Goal: Transaction & Acquisition: Purchase product/service

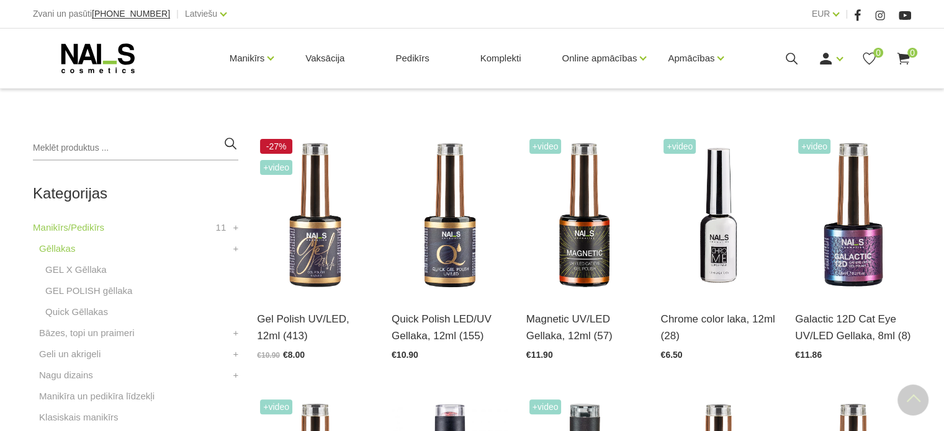
scroll to position [372, 0]
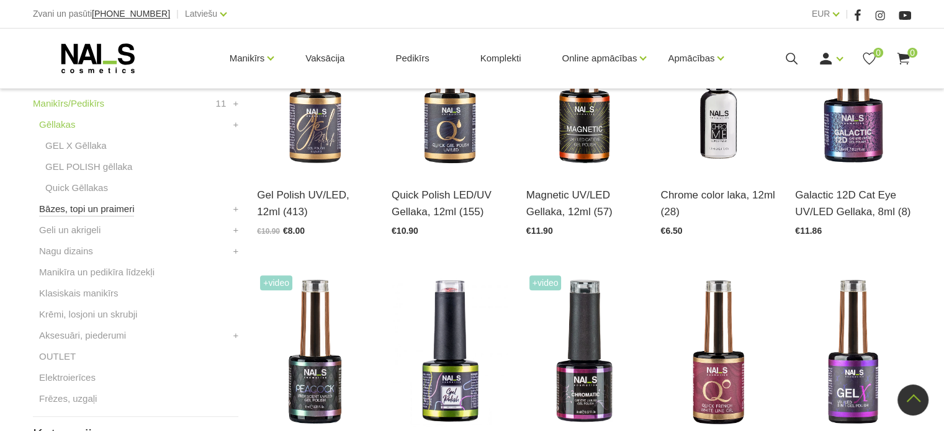
click at [82, 210] on link "Bāzes, topi un praimeri" at bounding box center [86, 209] width 95 height 15
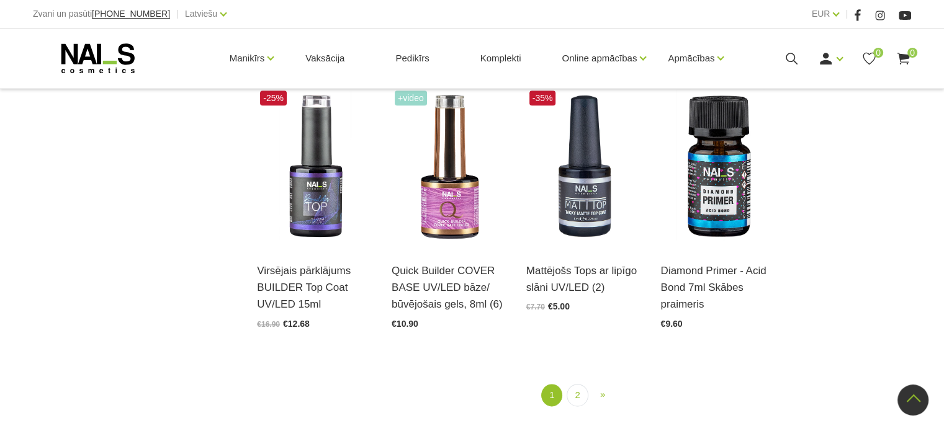
scroll to position [1266, 0]
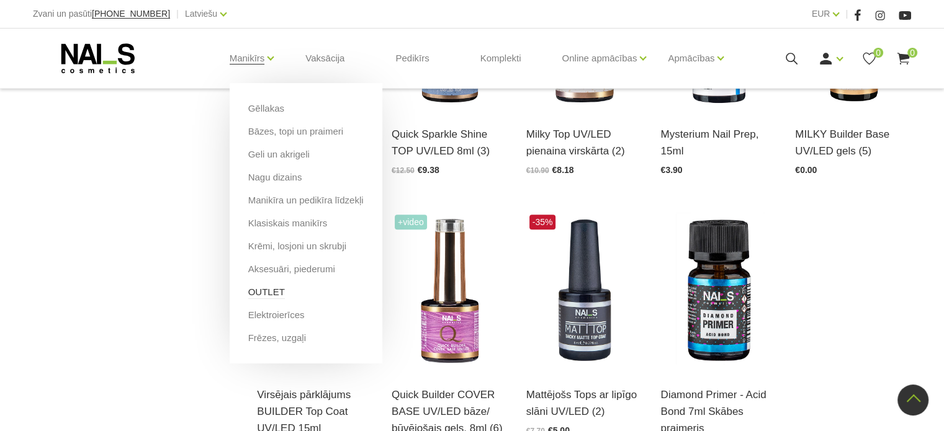
click at [254, 293] on link "OUTLET" at bounding box center [266, 292] width 37 height 14
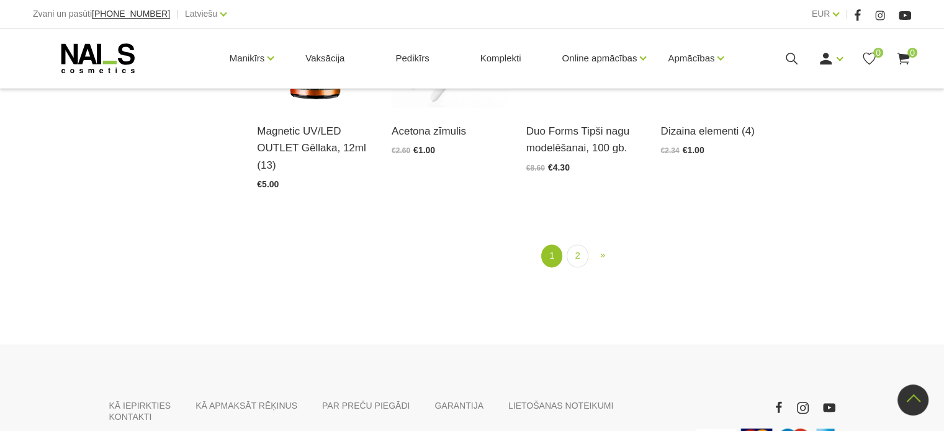
scroll to position [1614, 0]
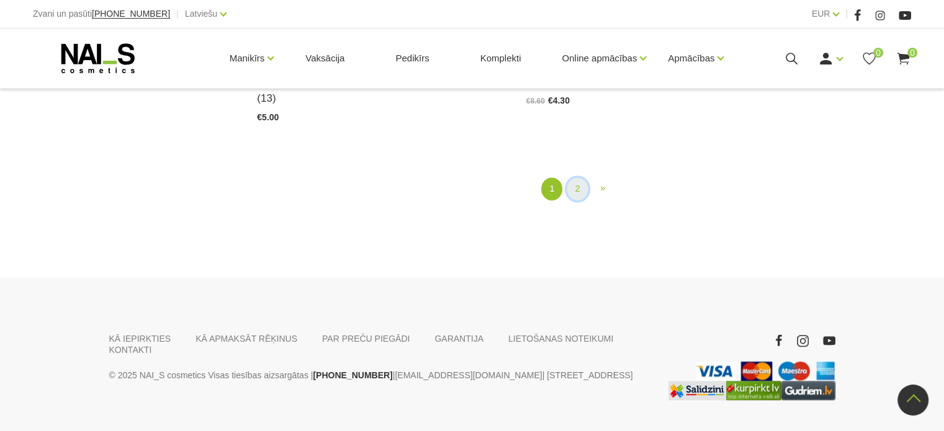
click at [576, 191] on link "2" at bounding box center [577, 189] width 21 height 23
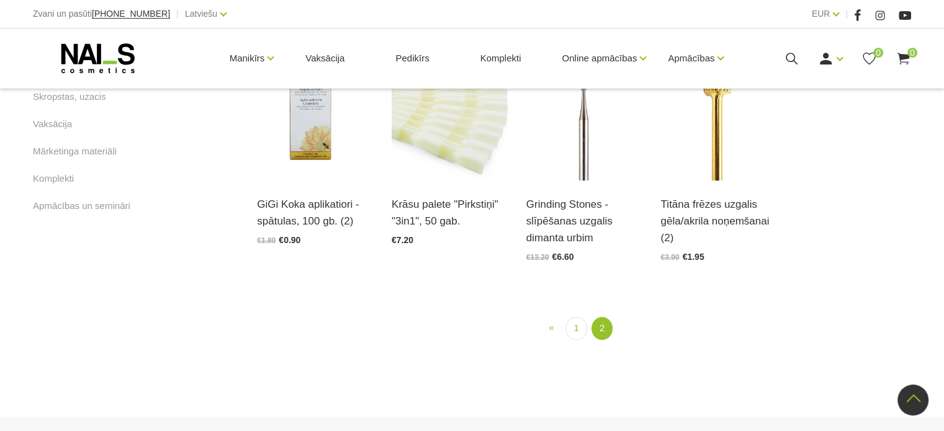
scroll to position [750, 0]
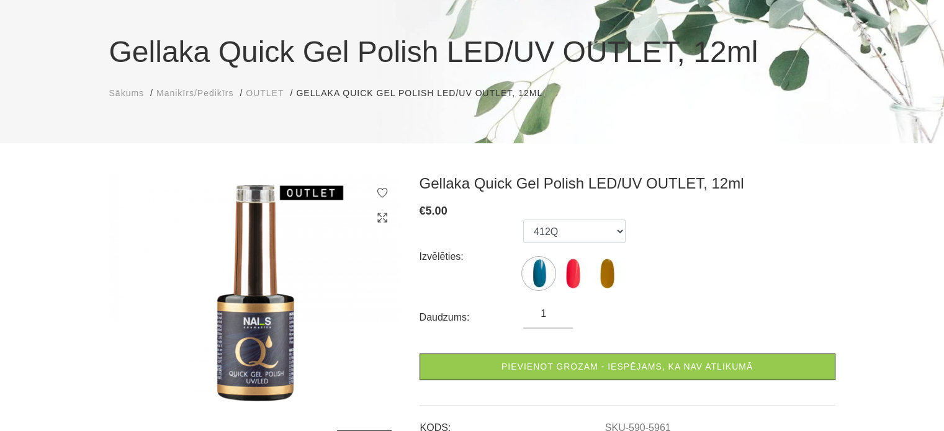
scroll to position [124, 0]
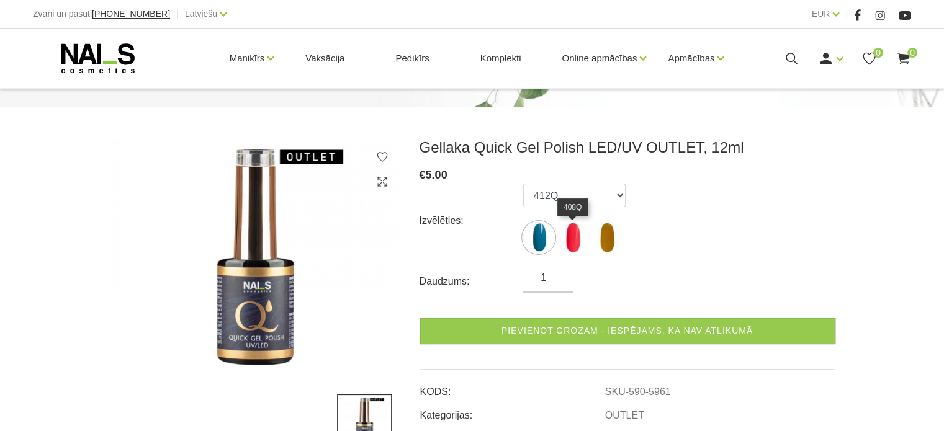
click at [574, 240] on img at bounding box center [572, 237] width 31 height 31
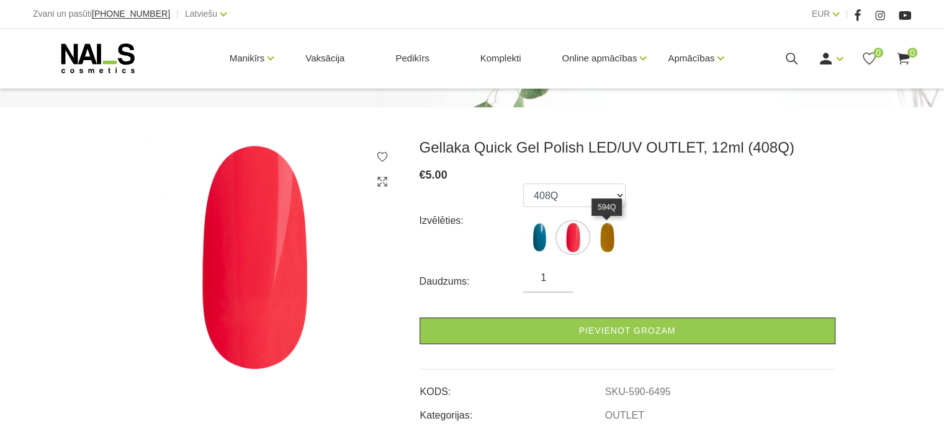
click at [610, 240] on img at bounding box center [606, 237] width 31 height 31
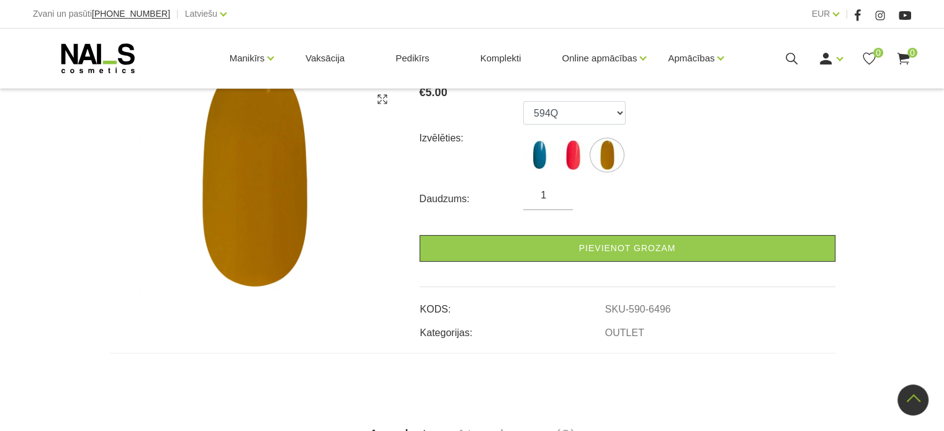
scroll to position [0, 0]
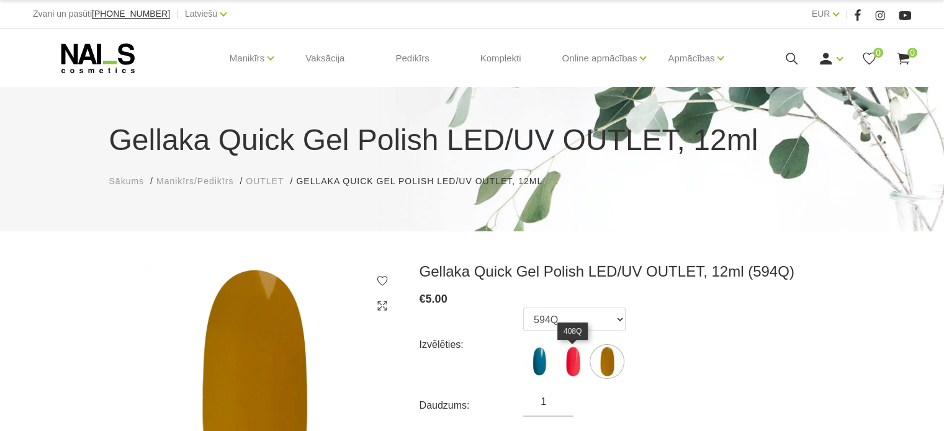
click at [573, 355] on img at bounding box center [572, 361] width 31 height 31
select select "6495"
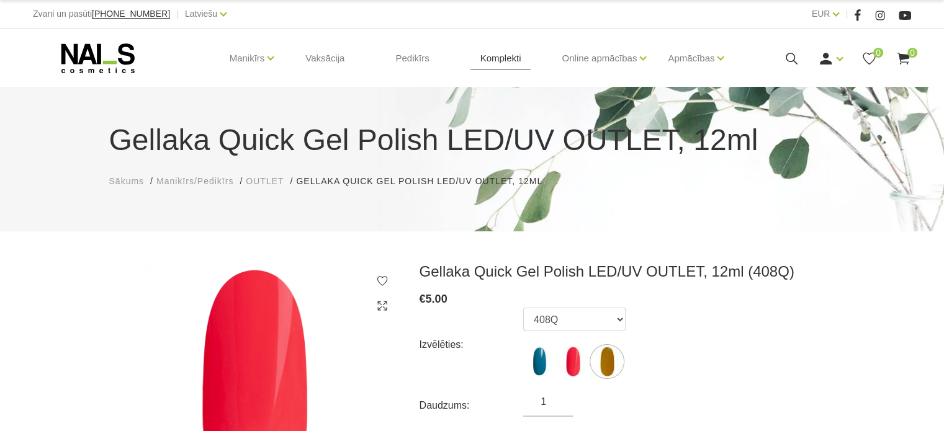
click at [492, 59] on link "Komplekti" at bounding box center [500, 59] width 61 height 60
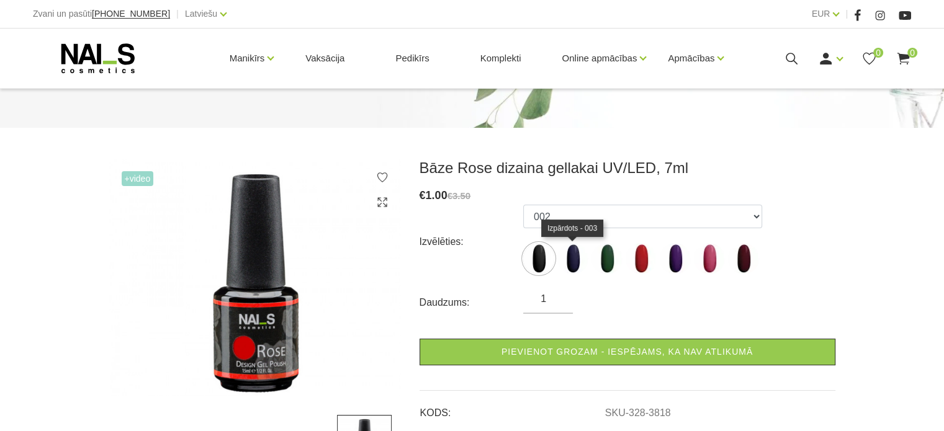
scroll to position [124, 0]
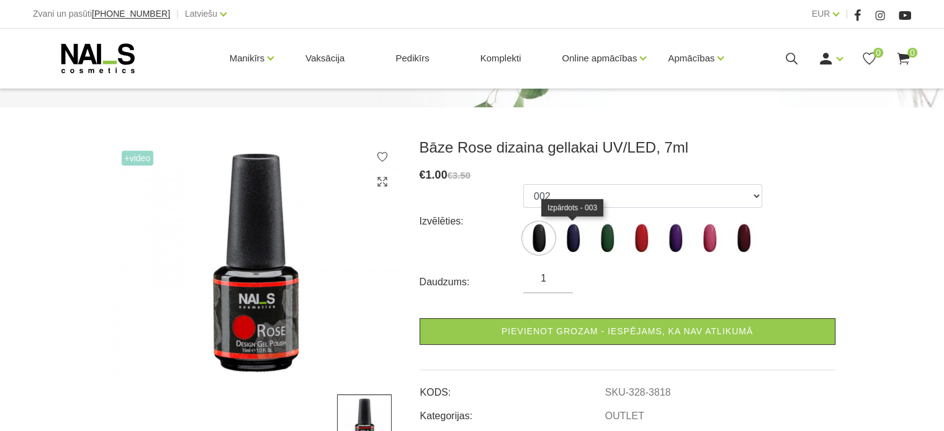
click at [577, 241] on img at bounding box center [572, 238] width 31 height 31
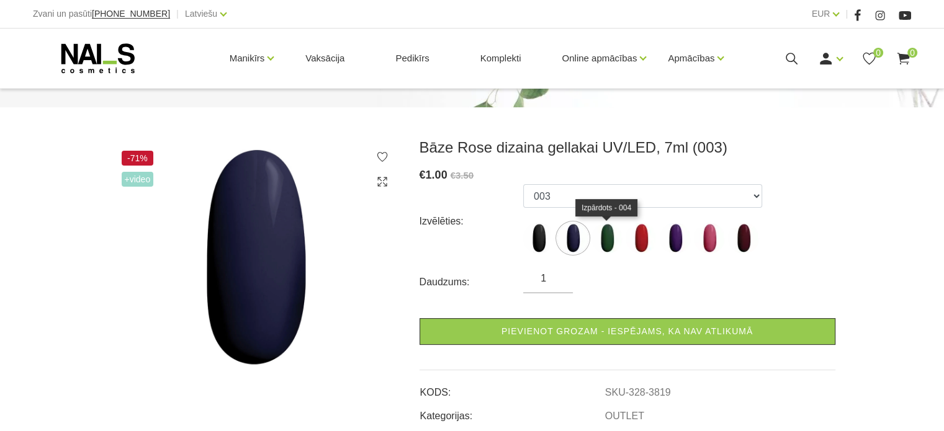
click at [614, 241] on img at bounding box center [606, 238] width 31 height 31
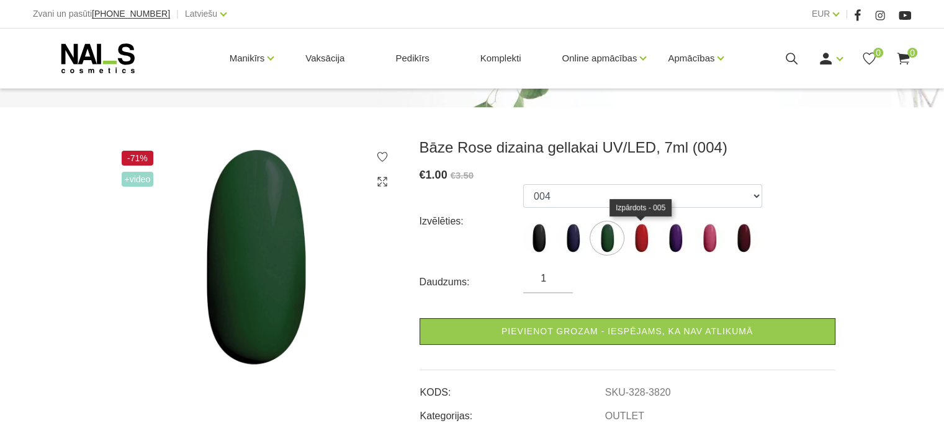
click at [649, 238] on img at bounding box center [641, 238] width 31 height 31
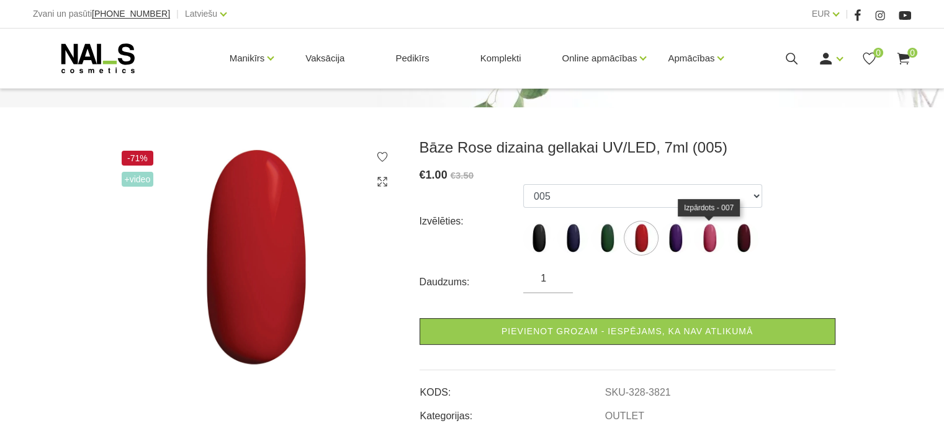
click at [719, 238] on img at bounding box center [709, 238] width 31 height 31
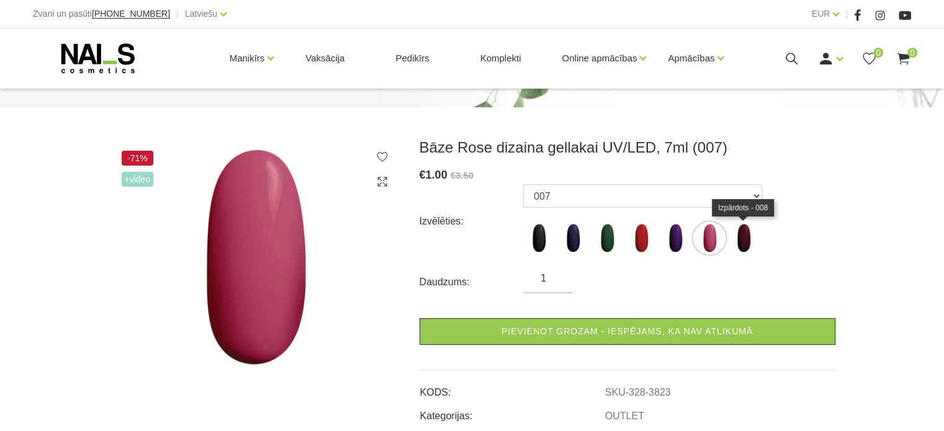
click at [743, 240] on img at bounding box center [743, 238] width 31 height 31
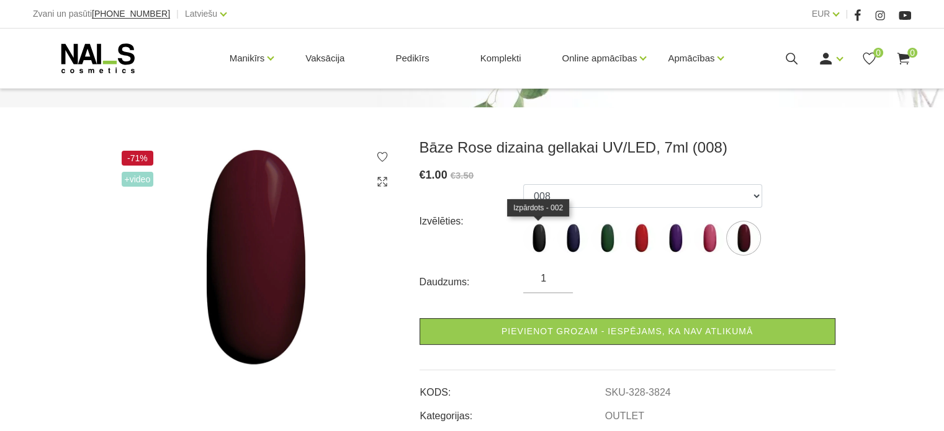
click at [548, 238] on img at bounding box center [538, 238] width 31 height 31
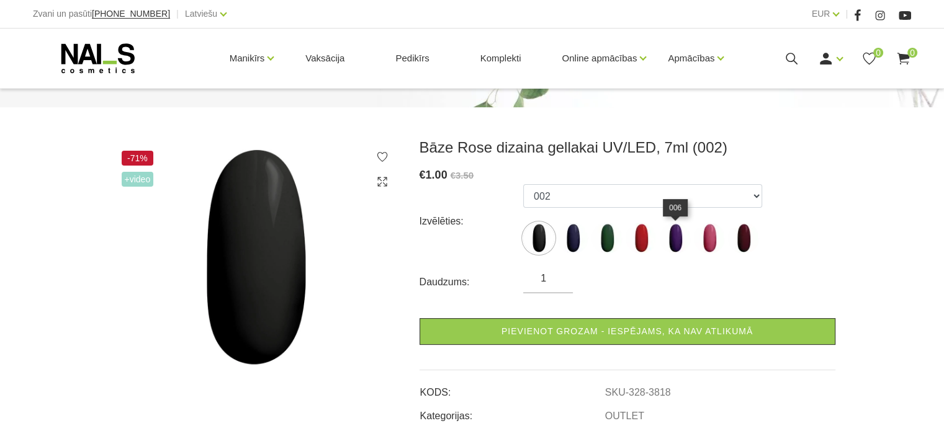
click at [684, 235] on img at bounding box center [675, 238] width 31 height 31
select select "3822"
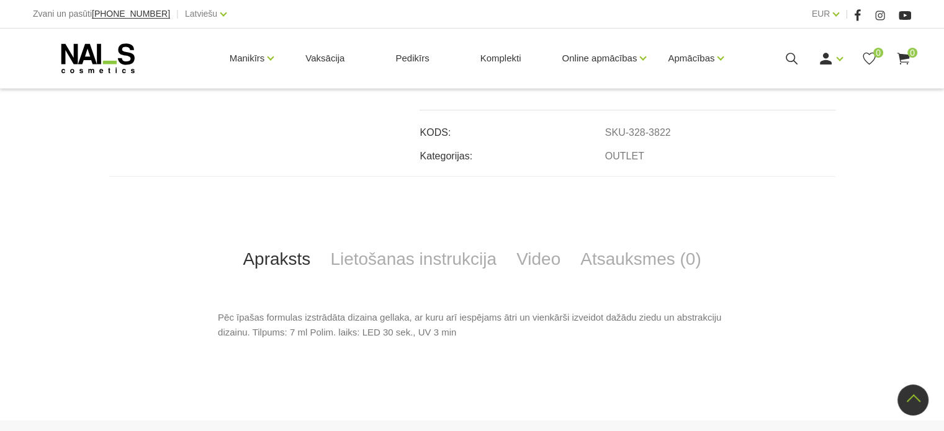
scroll to position [497, 0]
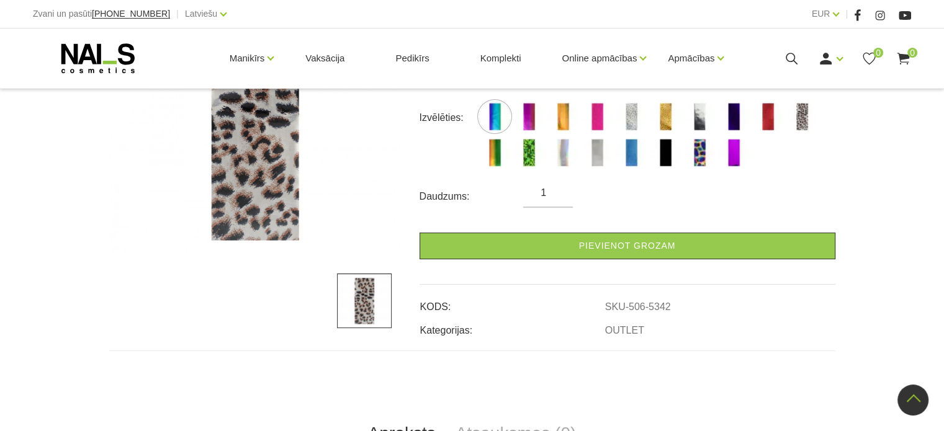
scroll to position [124, 0]
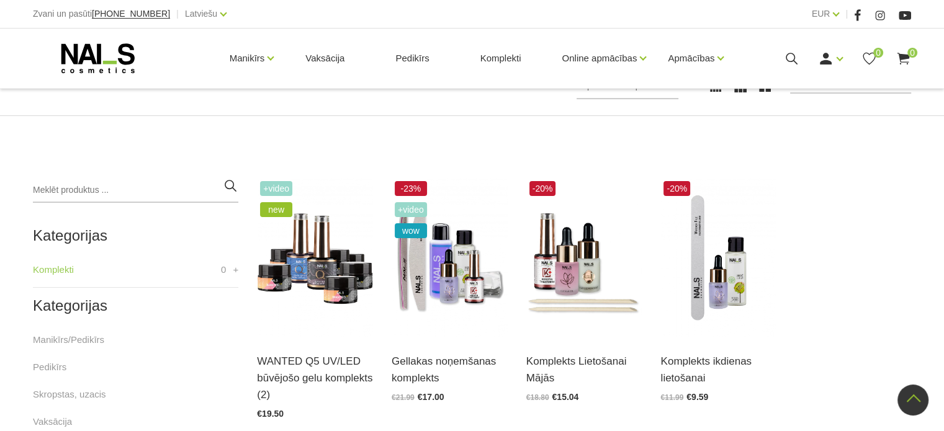
scroll to position [185, 0]
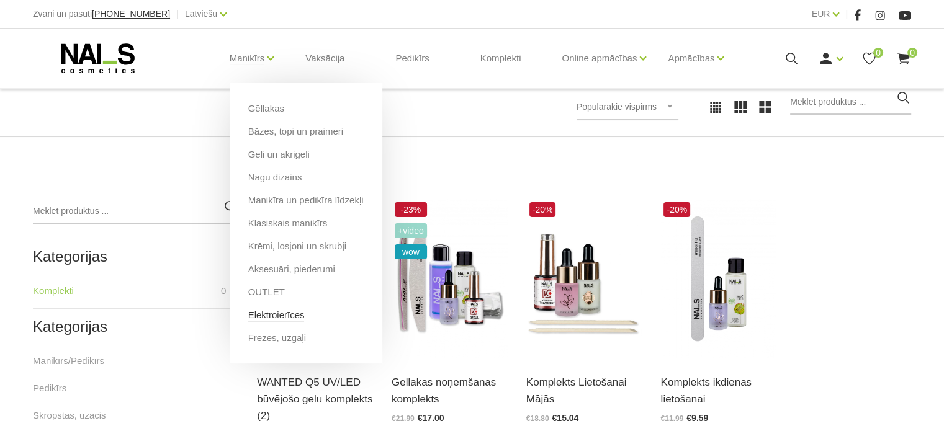
click at [292, 311] on link "Elektroierīces" at bounding box center [276, 315] width 56 height 14
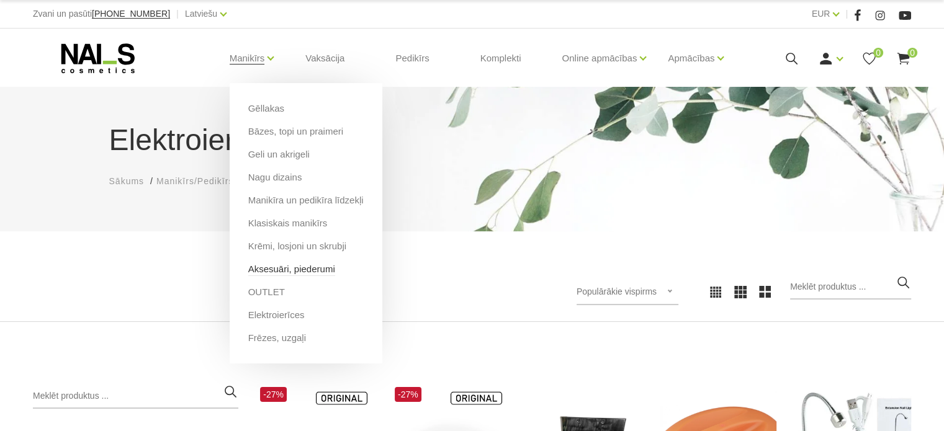
click at [304, 272] on link "Aksesuāri, piederumi" at bounding box center [291, 270] width 87 height 14
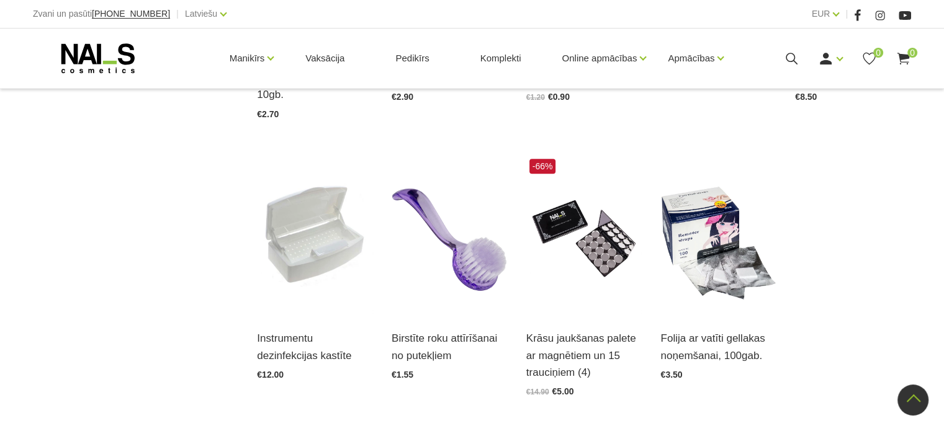
scroll to position [1365, 0]
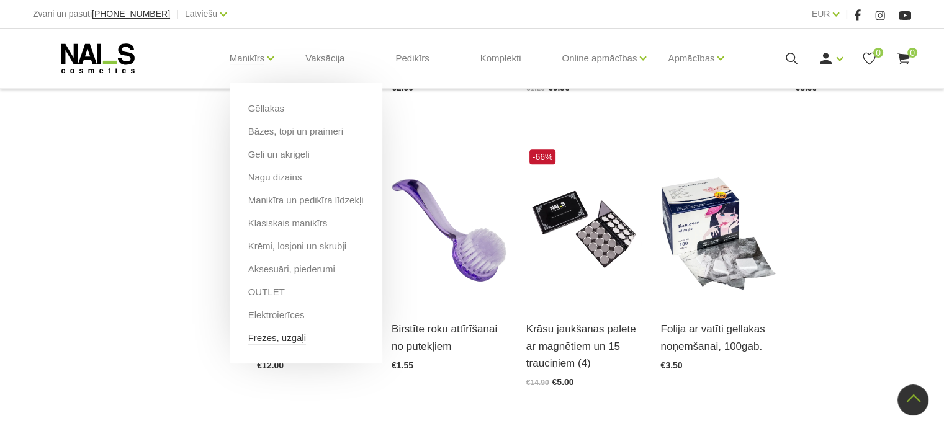
click at [291, 339] on link "Frēzes, uzgaļi" at bounding box center [277, 338] width 58 height 14
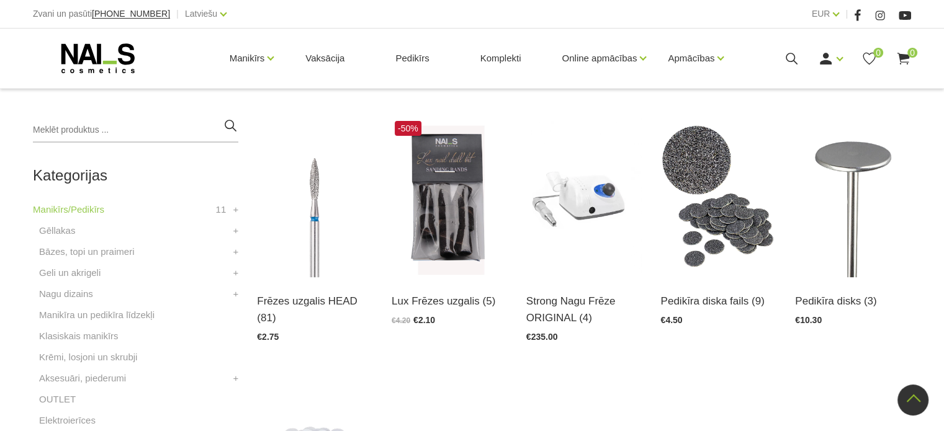
scroll to position [248, 0]
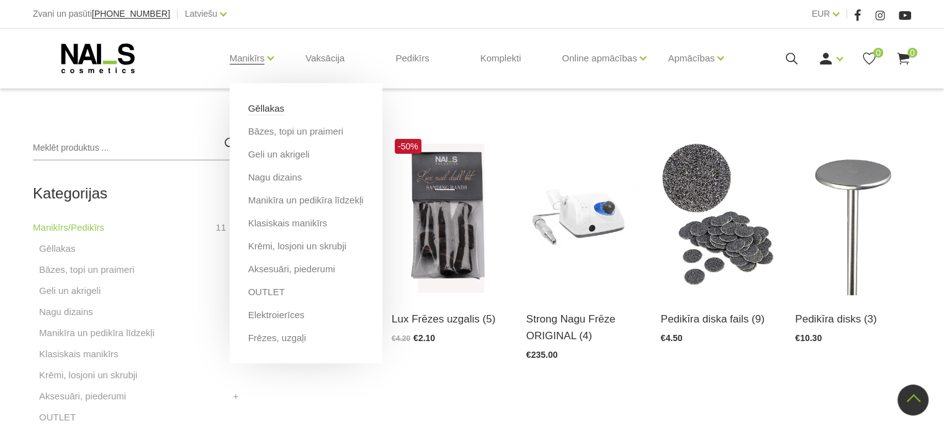
click at [270, 111] on link "Gēllakas" at bounding box center [266, 109] width 36 height 14
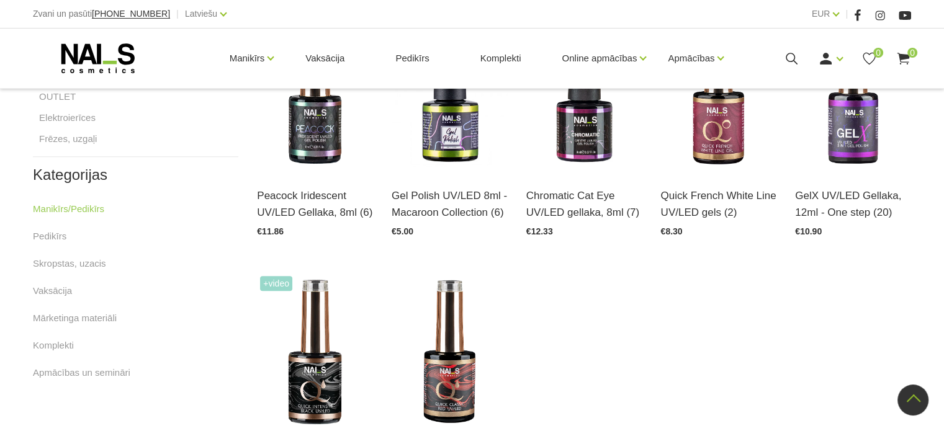
scroll to position [745, 0]
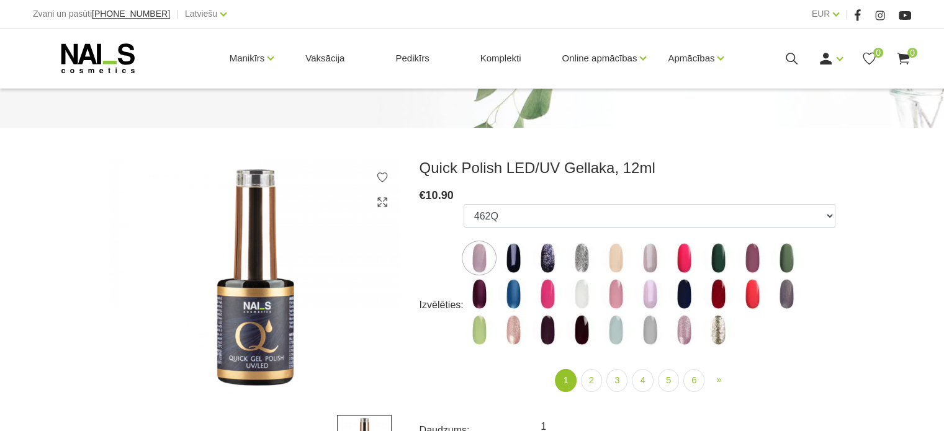
scroll to position [124, 0]
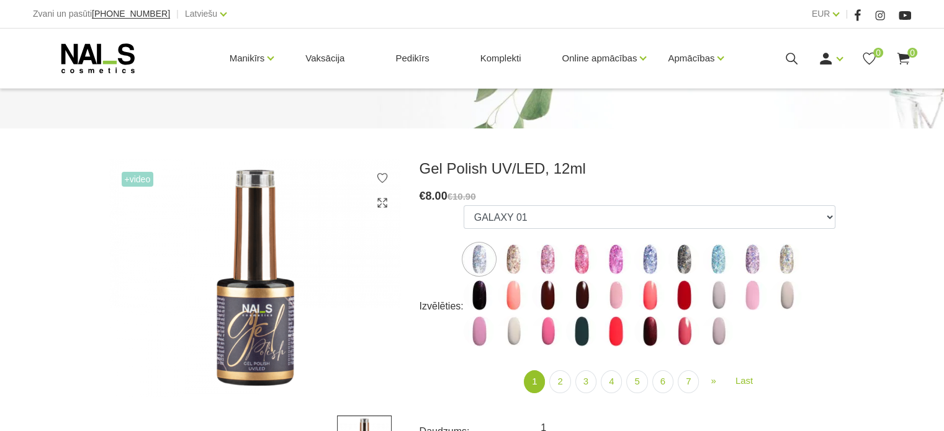
scroll to position [124, 0]
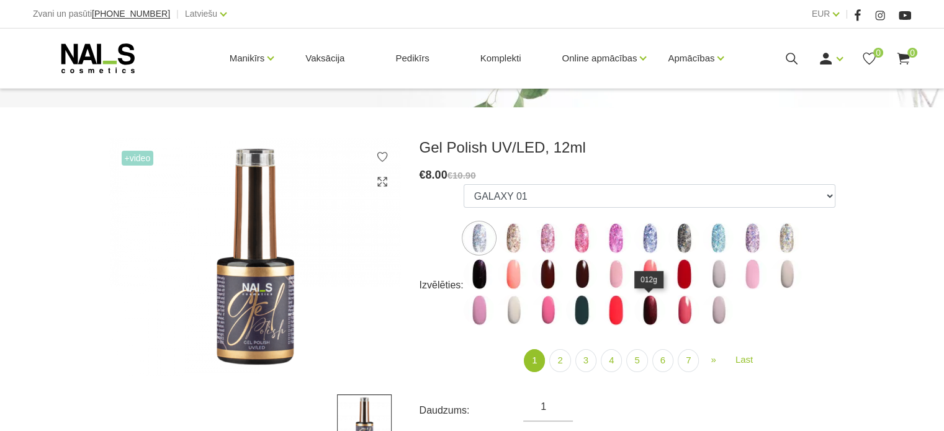
click at [653, 313] on img at bounding box center [649, 310] width 31 height 31
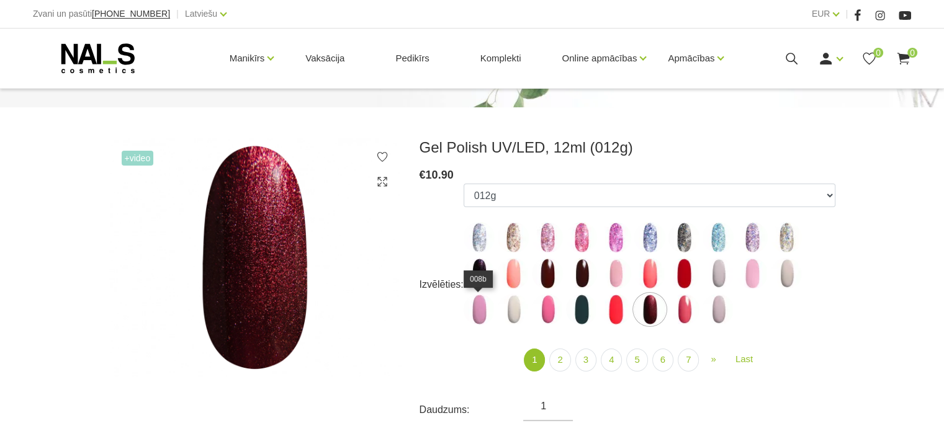
click at [474, 308] on img at bounding box center [479, 309] width 31 height 31
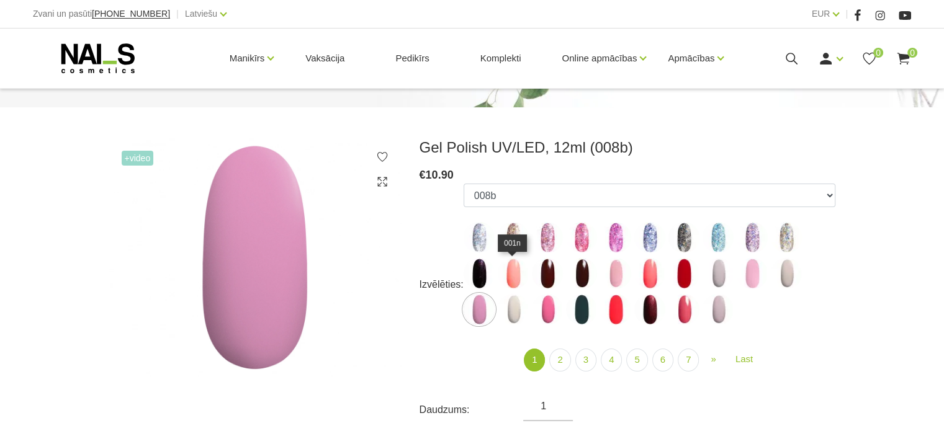
click at [511, 274] on img at bounding box center [513, 273] width 31 height 31
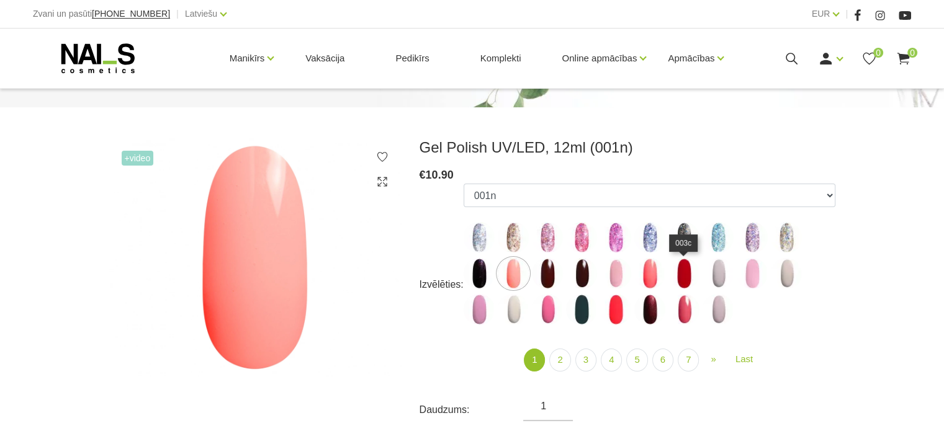
click at [690, 276] on img at bounding box center [683, 273] width 31 height 31
select select "3952"
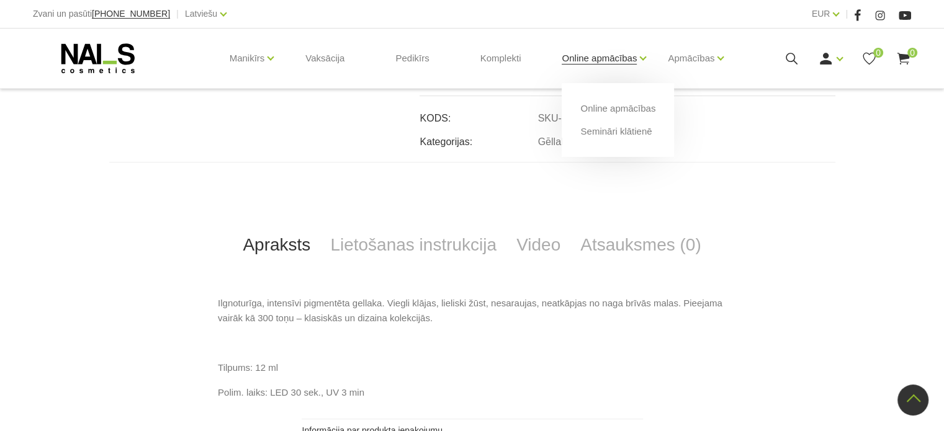
scroll to position [248, 0]
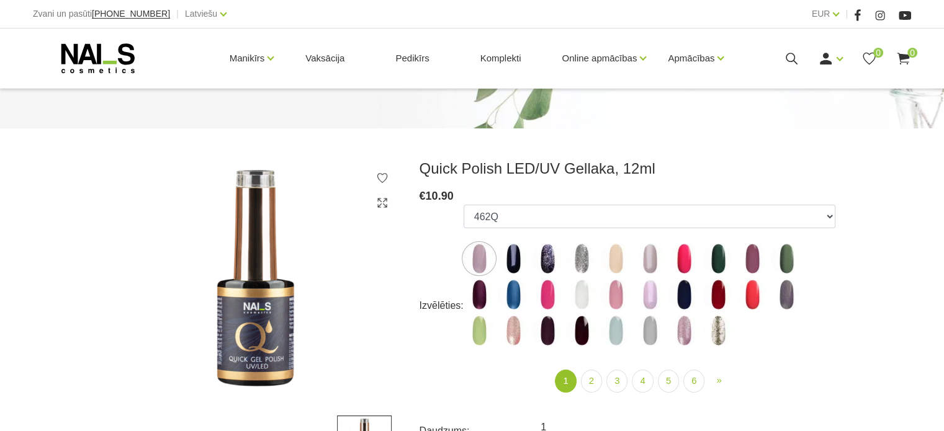
scroll to position [124, 0]
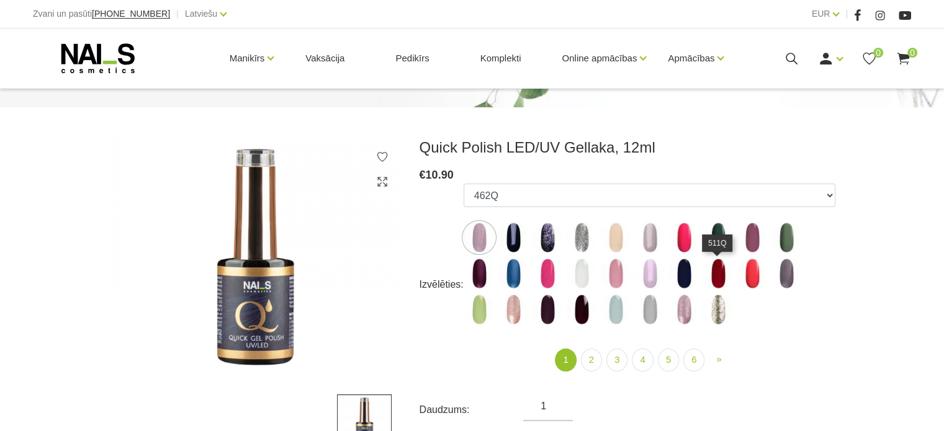
click at [717, 268] on img at bounding box center [718, 273] width 31 height 31
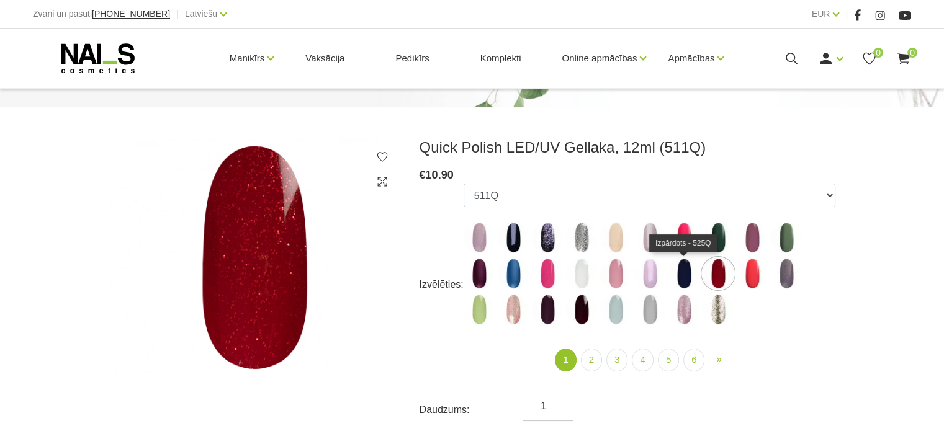
click at [683, 277] on img at bounding box center [683, 273] width 31 height 31
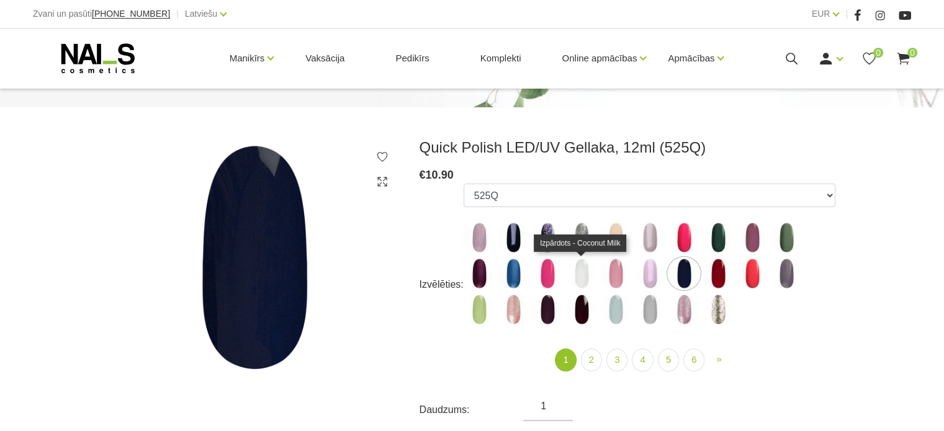
click at [589, 277] on img at bounding box center [581, 273] width 31 height 31
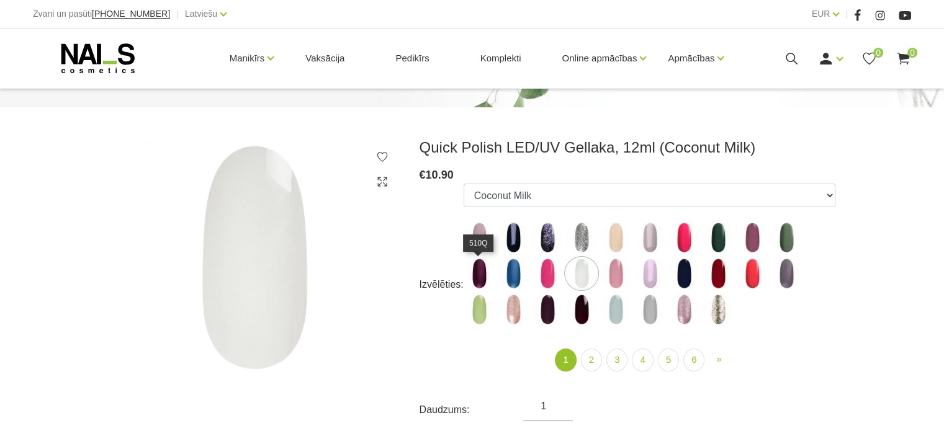
click at [476, 285] on img at bounding box center [479, 273] width 31 height 31
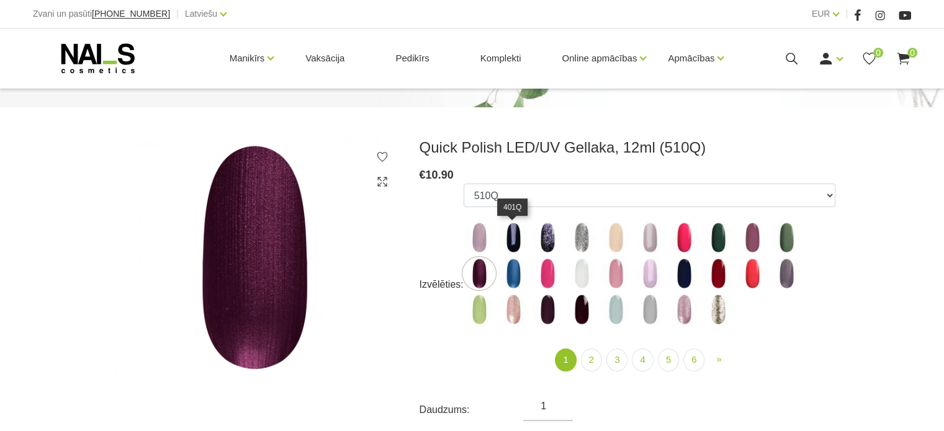
click at [514, 233] on img at bounding box center [513, 237] width 31 height 31
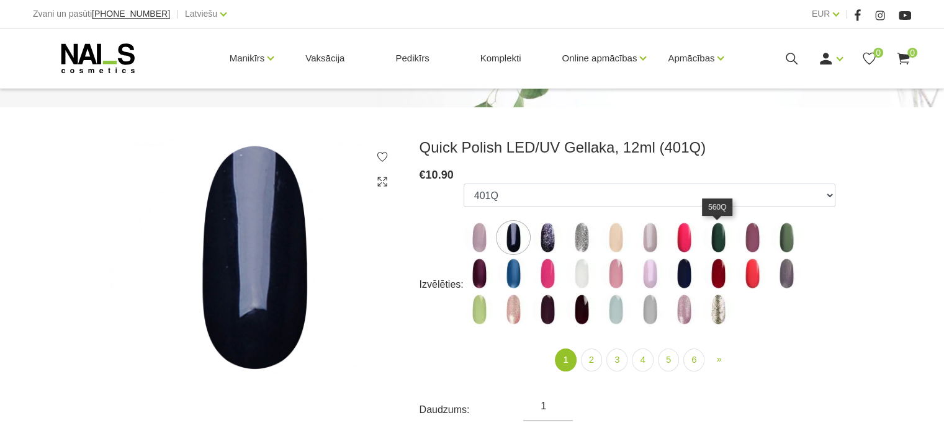
click at [715, 238] on img at bounding box center [718, 237] width 31 height 31
select select "4334"
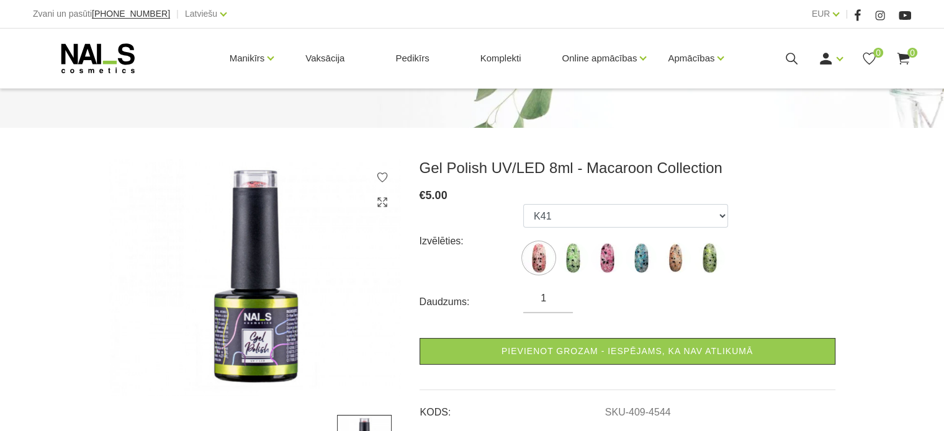
scroll to position [124, 0]
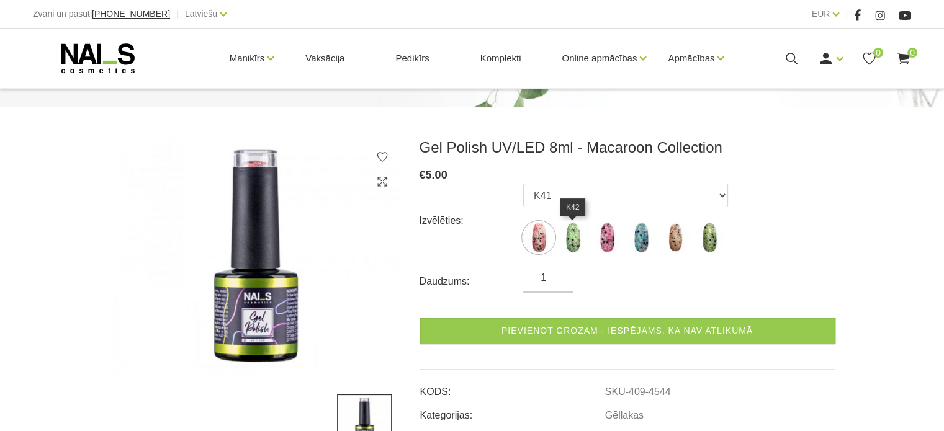
click at [567, 238] on img at bounding box center [572, 237] width 31 height 31
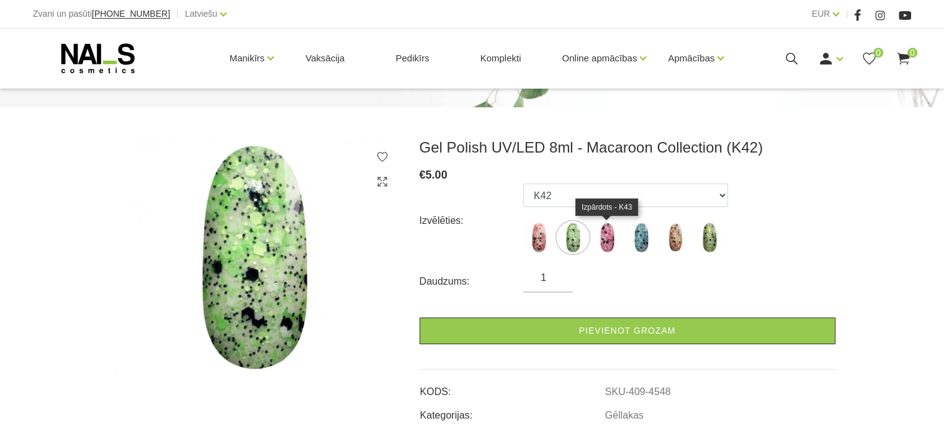
click at [608, 238] on img at bounding box center [606, 237] width 31 height 31
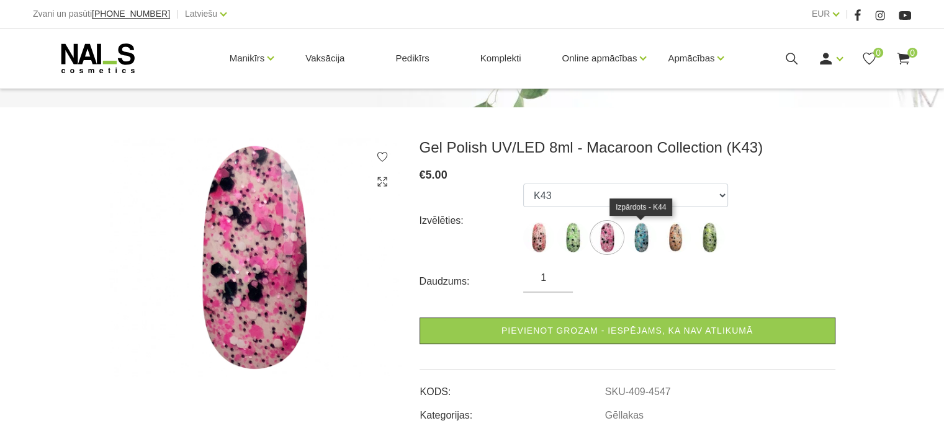
click at [645, 240] on img at bounding box center [641, 237] width 31 height 31
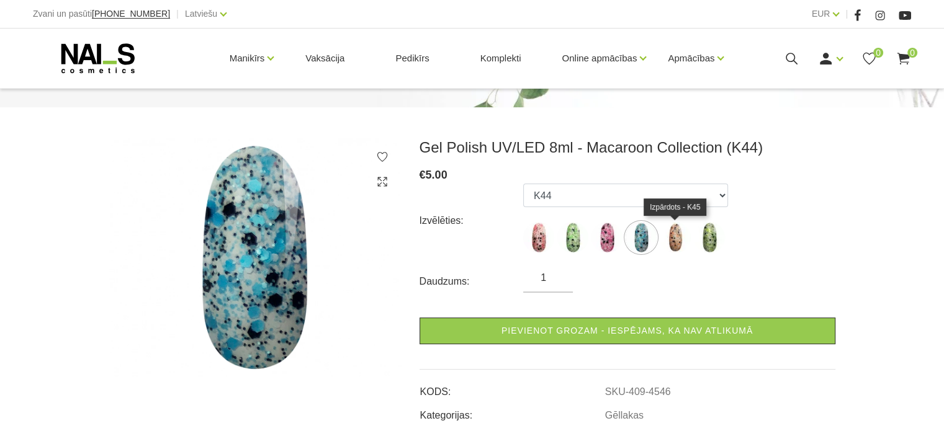
click at [670, 241] on img at bounding box center [675, 237] width 31 height 31
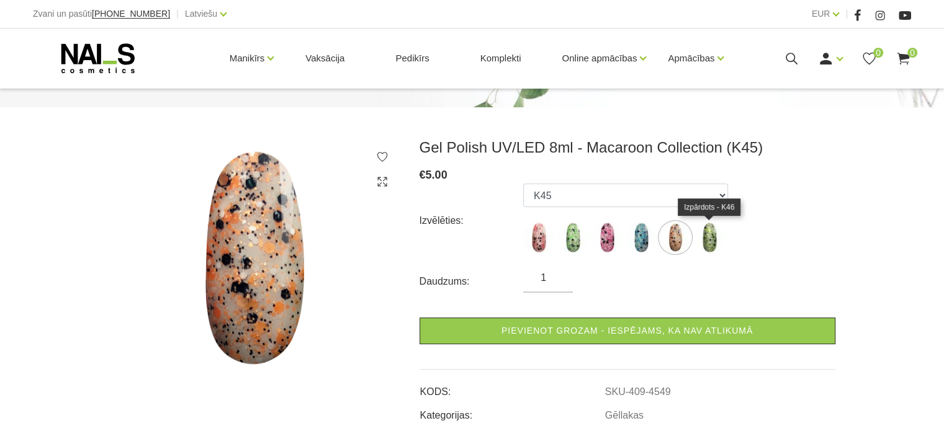
click at [714, 241] on img at bounding box center [709, 237] width 31 height 31
select select "4544"
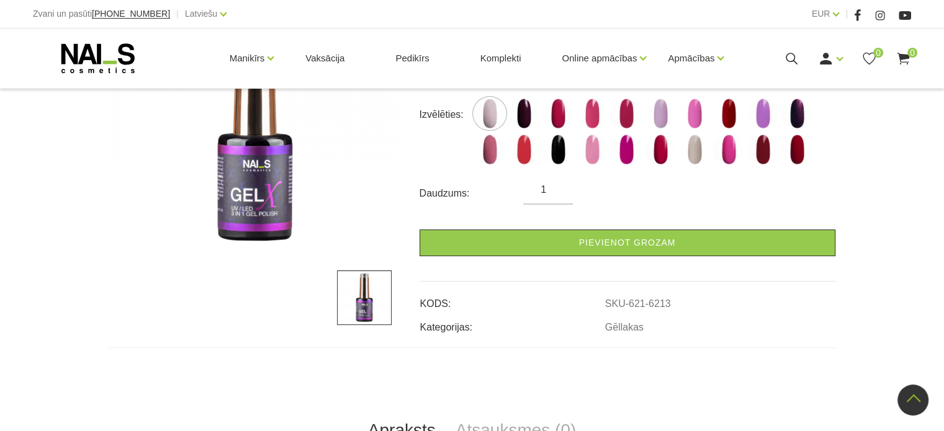
scroll to position [124, 0]
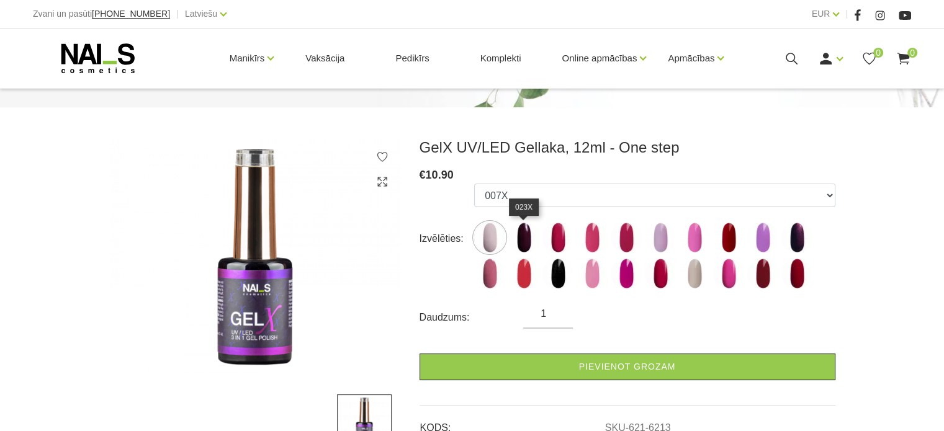
click at [529, 245] on img at bounding box center [523, 237] width 31 height 31
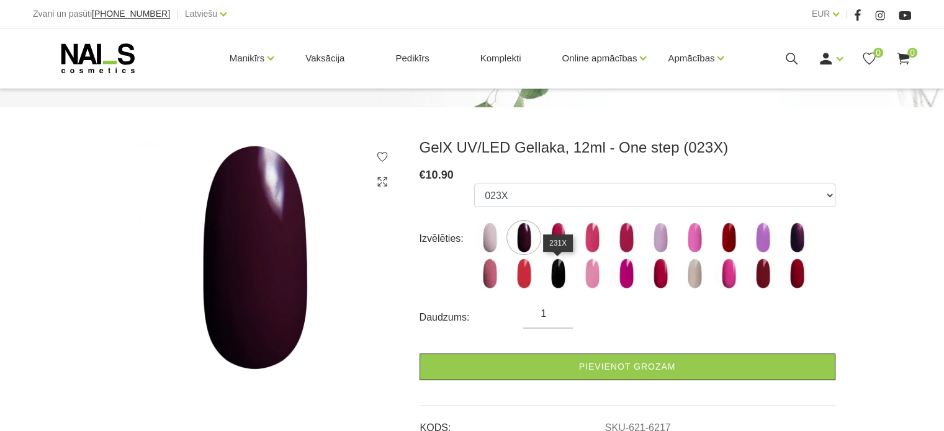
click at [550, 272] on img at bounding box center [557, 273] width 31 height 31
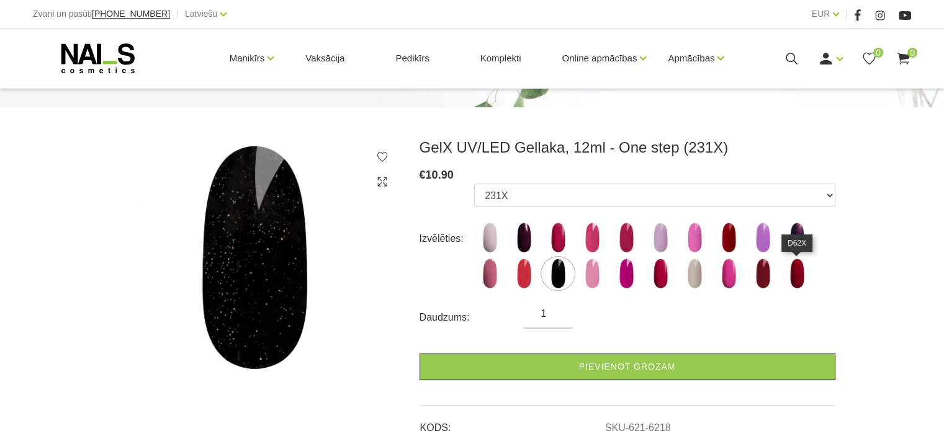
click at [794, 272] on img at bounding box center [796, 273] width 31 height 31
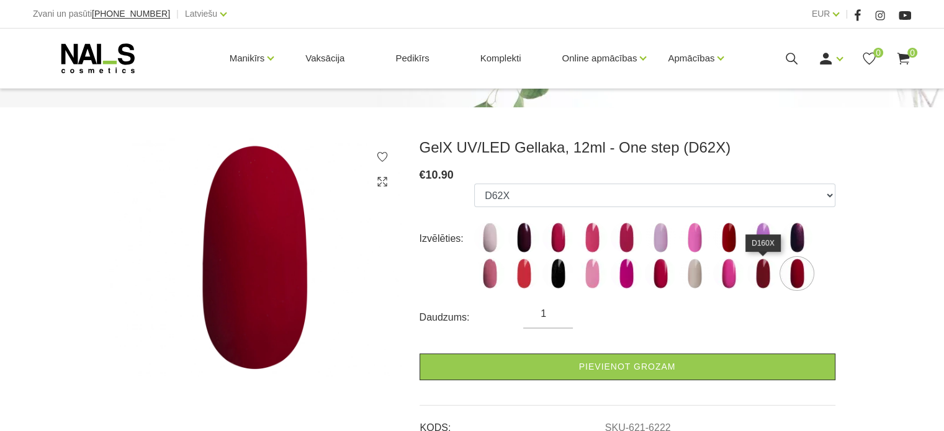
click at [770, 273] on img at bounding box center [762, 273] width 31 height 31
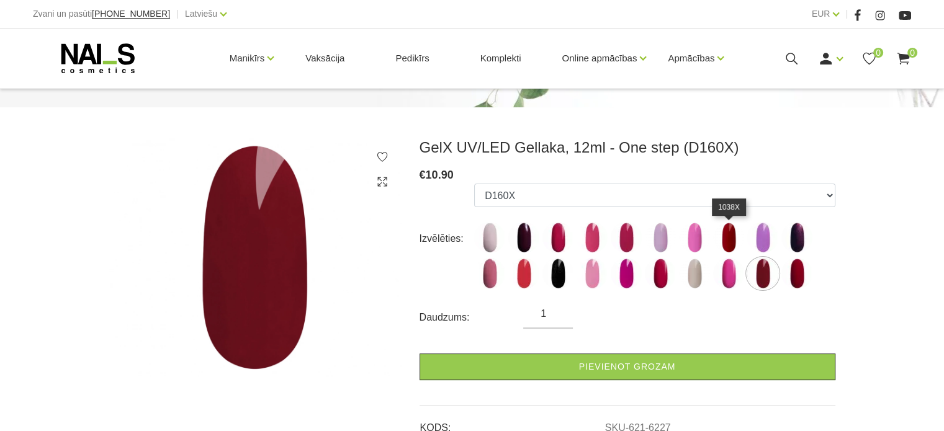
click at [724, 245] on img at bounding box center [728, 237] width 31 height 31
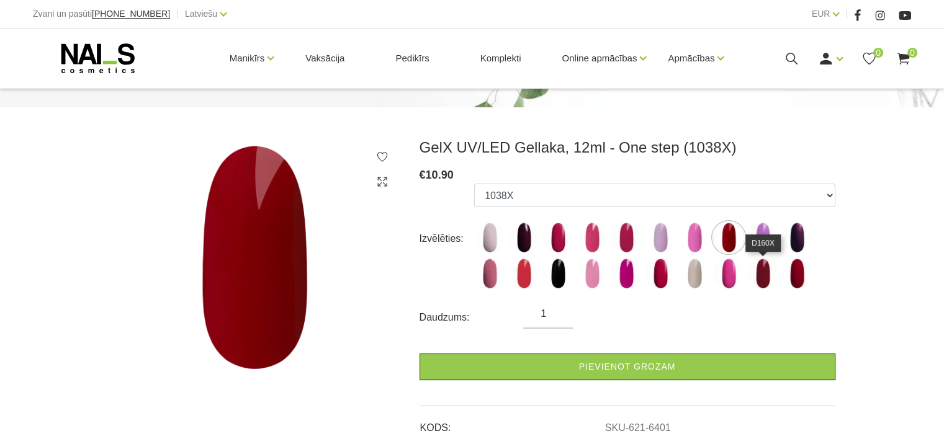
click at [767, 280] on img at bounding box center [762, 273] width 31 height 31
select select "6227"
